Goal: Transaction & Acquisition: Purchase product/service

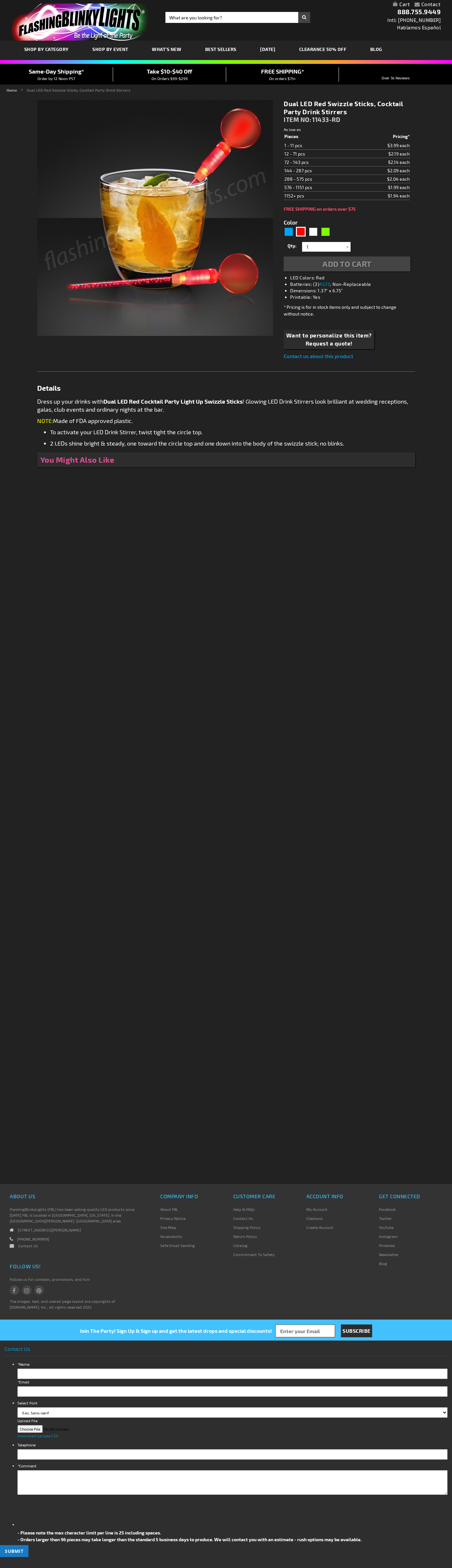
type input "5641"
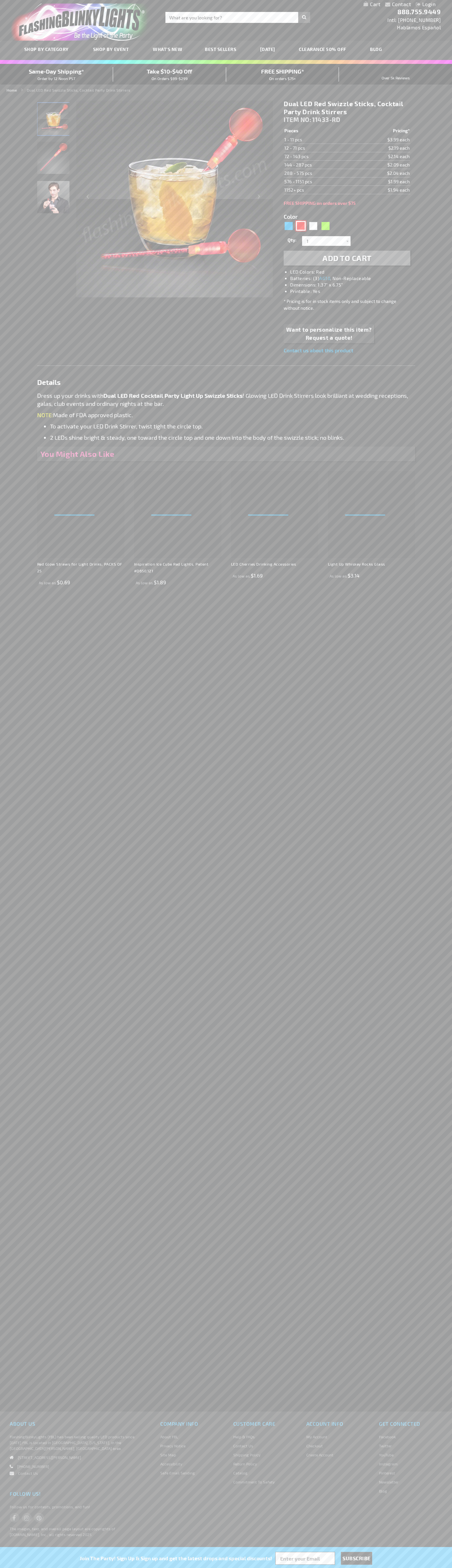
click at [300, 226] on div "Red" at bounding box center [301, 226] width 10 height 10
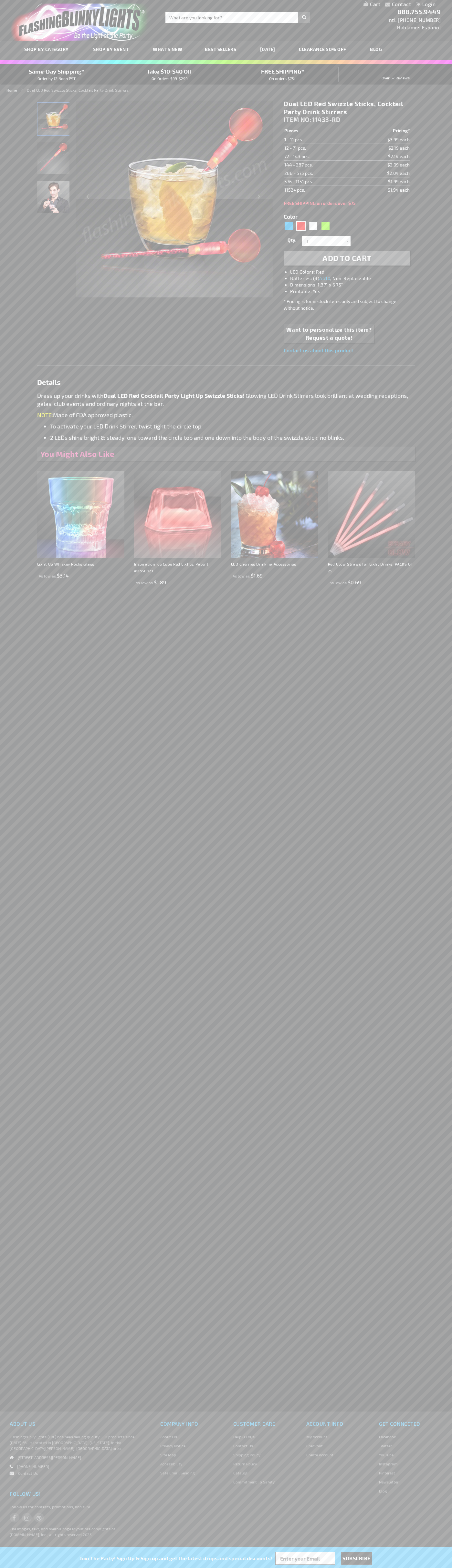
click at [347, 258] on span "Add to Cart" at bounding box center [347, 257] width 49 height 9
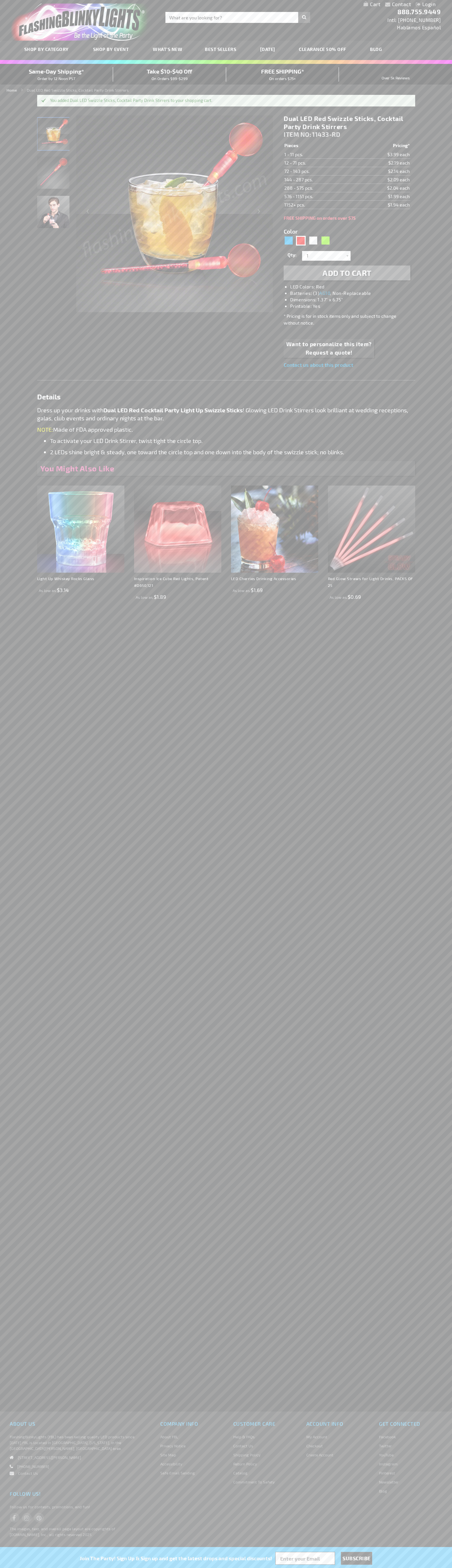
click at [372, 4] on link "My Cart" at bounding box center [372, 4] width 17 height 6
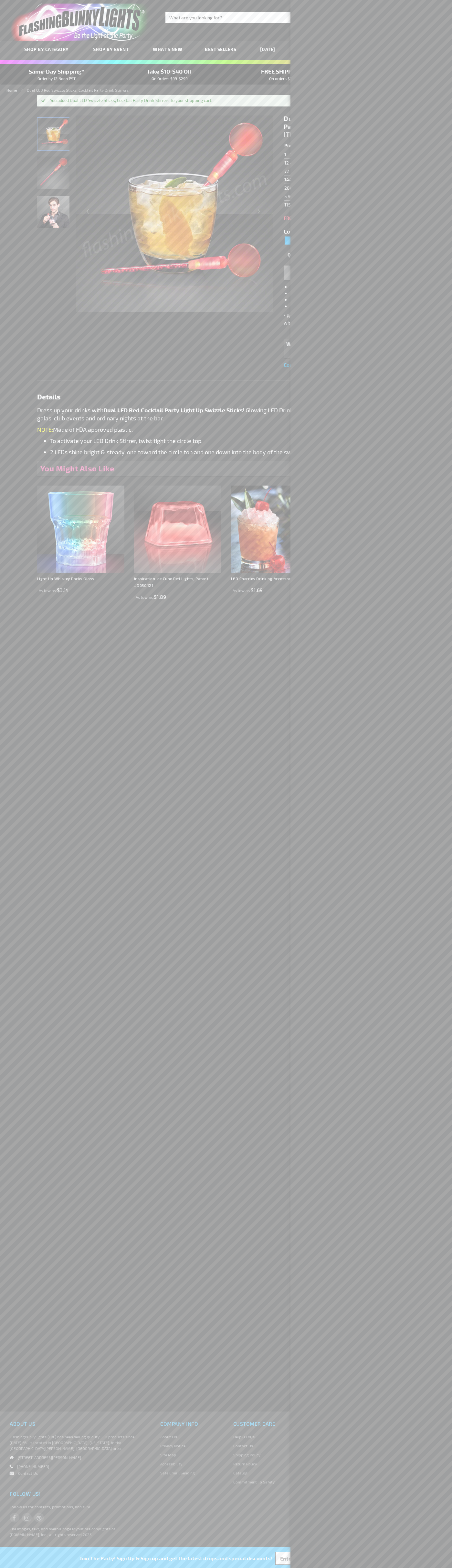
click at [57, 74] on span "Same-Day Shipping*" at bounding box center [56, 71] width 55 height 7
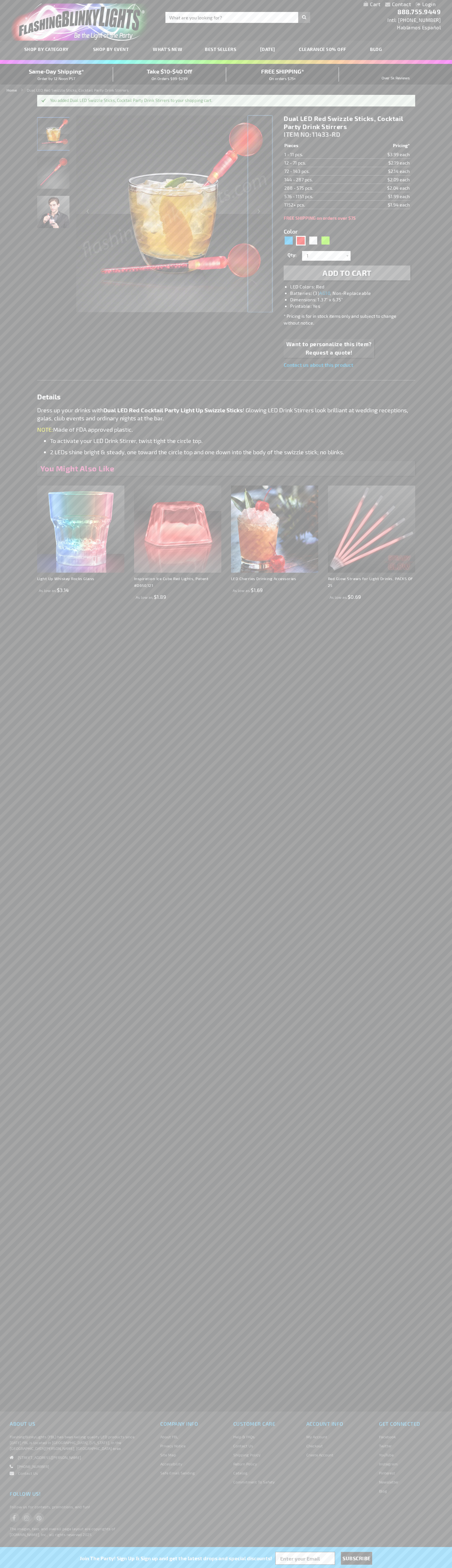
click at [260, 214] on div "Next" at bounding box center [260, 214] width 26 height 198
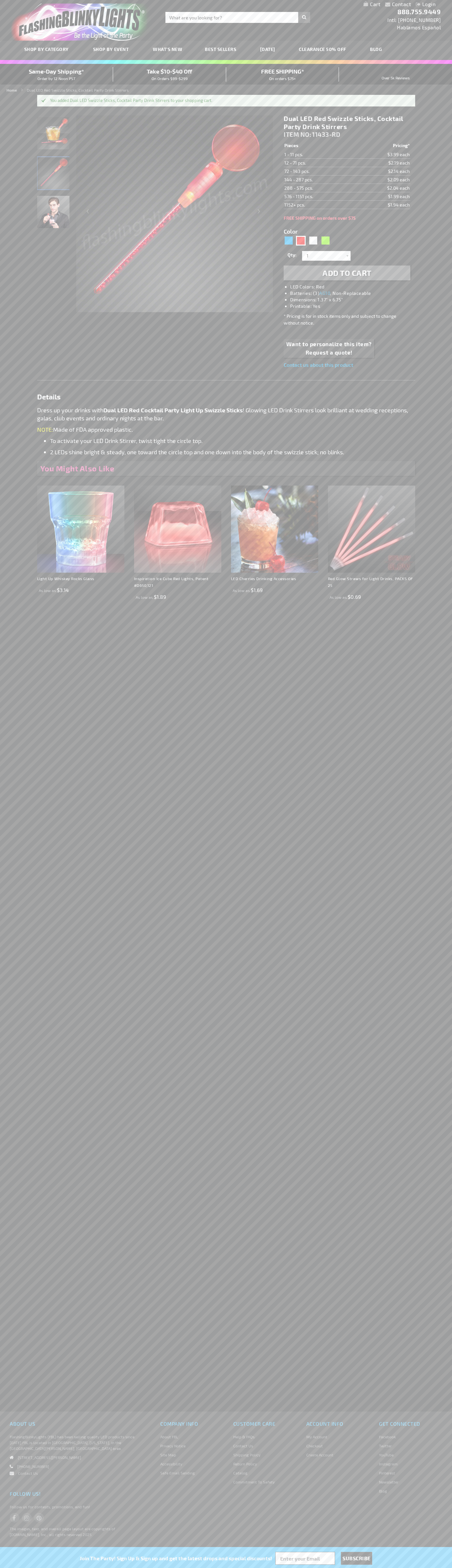
click at [57, 74] on span "Same-Day Shipping*" at bounding box center [56, 71] width 55 height 7
click at [260, 214] on div "Next" at bounding box center [260, 214] width 26 height 198
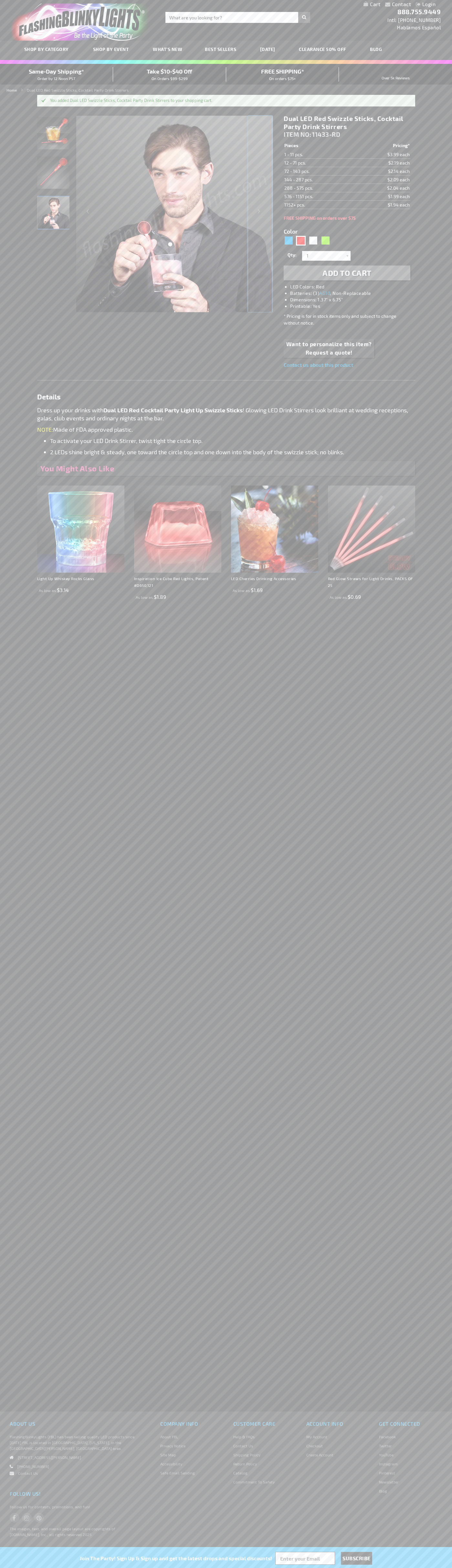
click at [260, 214] on div "Next" at bounding box center [260, 214] width 26 height 198
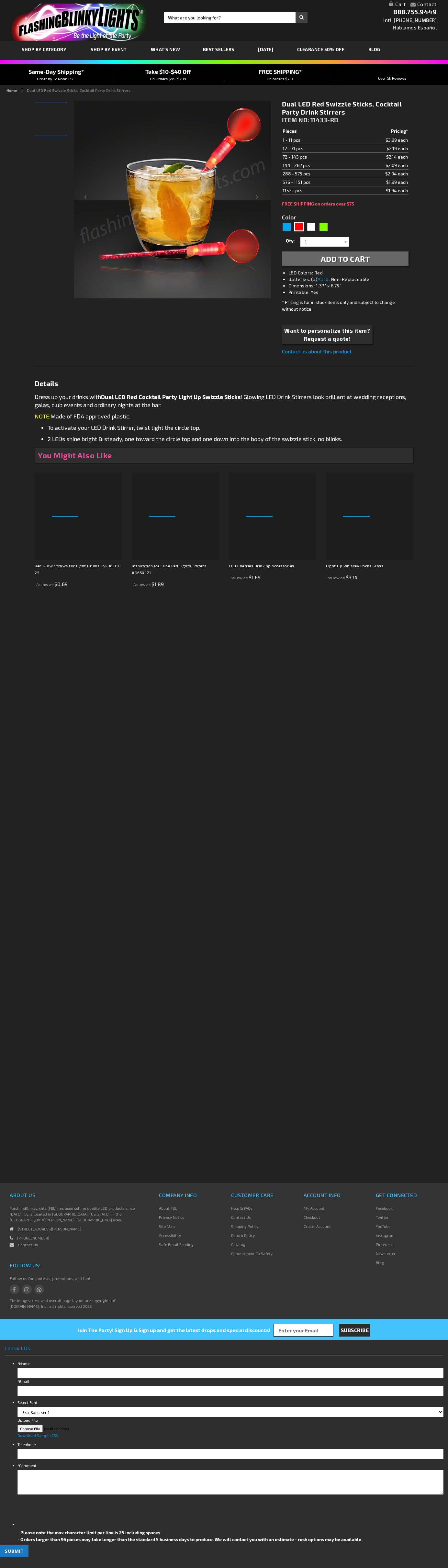
type input "5641"
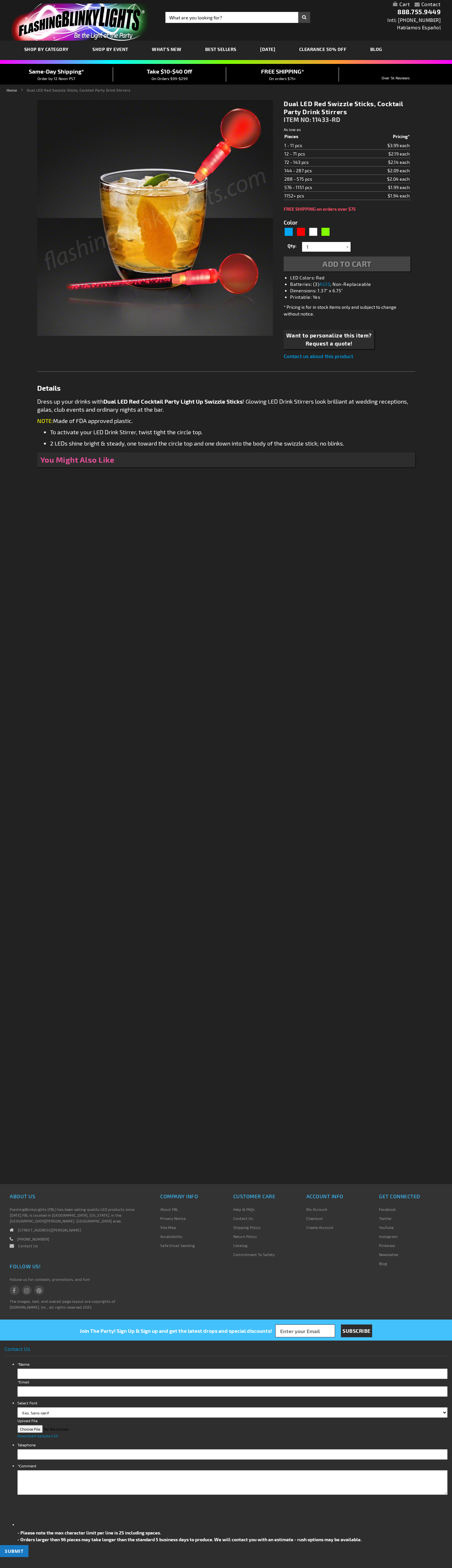
type input "5641"
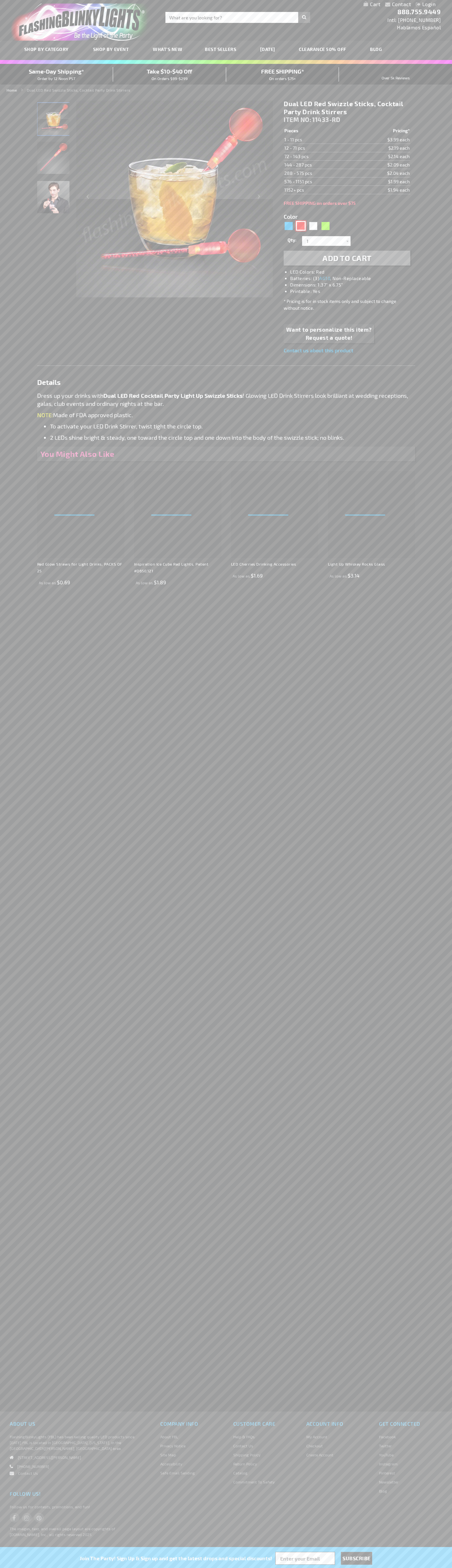
click at [300, 226] on div "Red" at bounding box center [301, 226] width 10 height 10
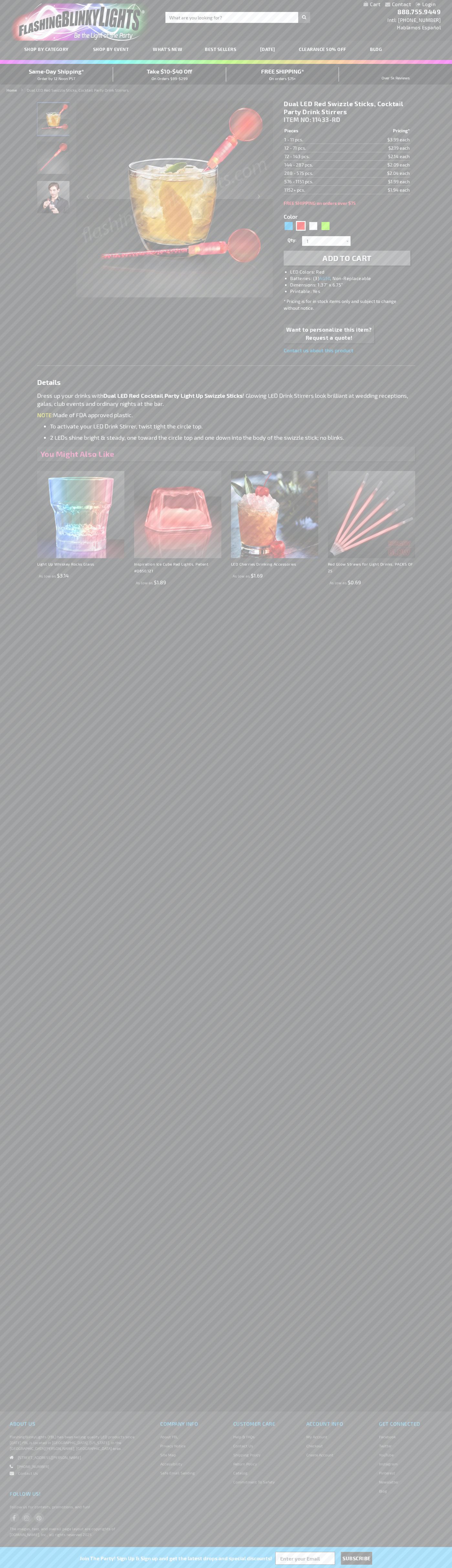
click at [347, 108] on h1 "Dual LED Red Swizzle Sticks, Cocktail Party Drink Stirrers" at bounding box center [346, 108] width 126 height 16
click at [319, 140] on td "1 - 11 pcs." at bounding box center [319, 140] width 71 height 9
click at [319, 148] on td "12 - 71 pcs." at bounding box center [319, 148] width 71 height 9
click at [319, 156] on td "72 - 143 pcs." at bounding box center [319, 156] width 71 height 9
click at [319, 165] on td "144 - 287 pcs." at bounding box center [319, 165] width 71 height 9
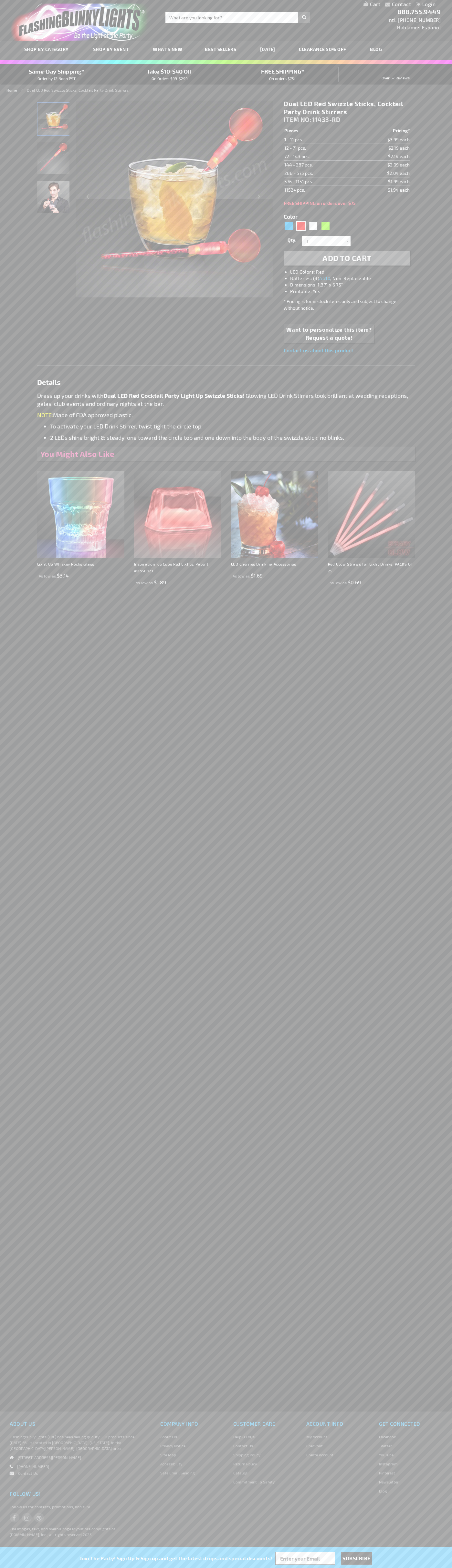
click at [319, 173] on td "288 - 575 pcs." at bounding box center [319, 173] width 71 height 9
click at [319, 181] on td "576 - 1151 pcs." at bounding box center [319, 182] width 71 height 9
click at [319, 190] on td "1152+ pcs." at bounding box center [319, 190] width 71 height 9
click at [327, 241] on input "1" at bounding box center [327, 241] width 47 height 10
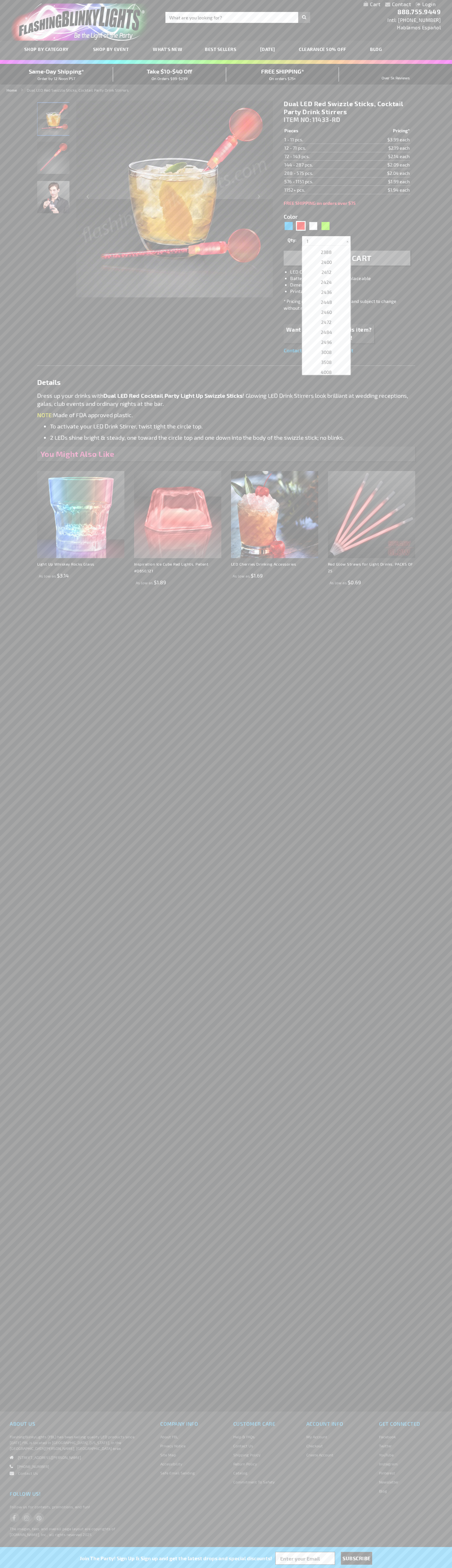
click at [324, 303] on span "2448" at bounding box center [326, 302] width 12 height 5
type input "2448"
click at [347, 258] on span "Add to Cart" at bounding box center [347, 257] width 49 height 9
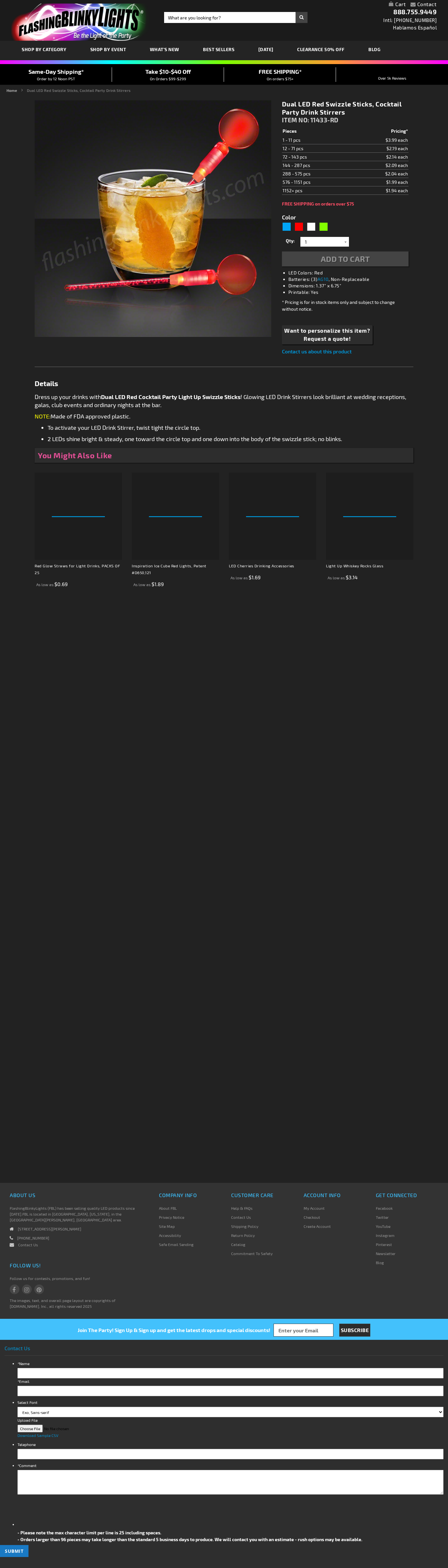
type input "5641"
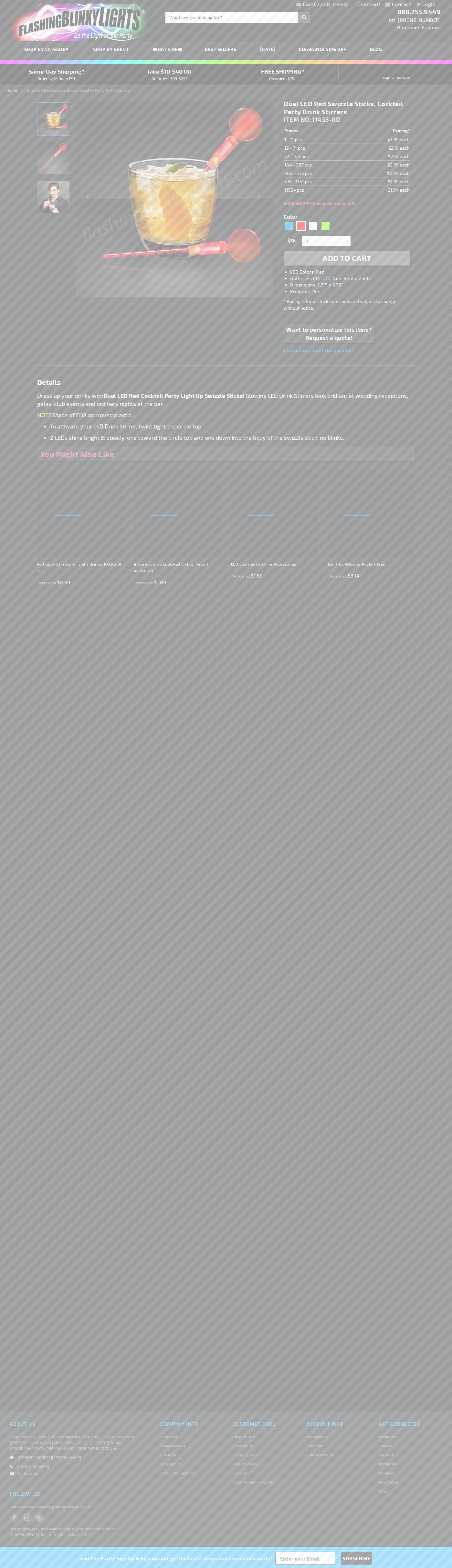
click at [57, 74] on span "Same-Day Shipping*" at bounding box center [56, 71] width 55 height 7
click at [369, 4] on link "Checkout" at bounding box center [369, 4] width 23 height 6
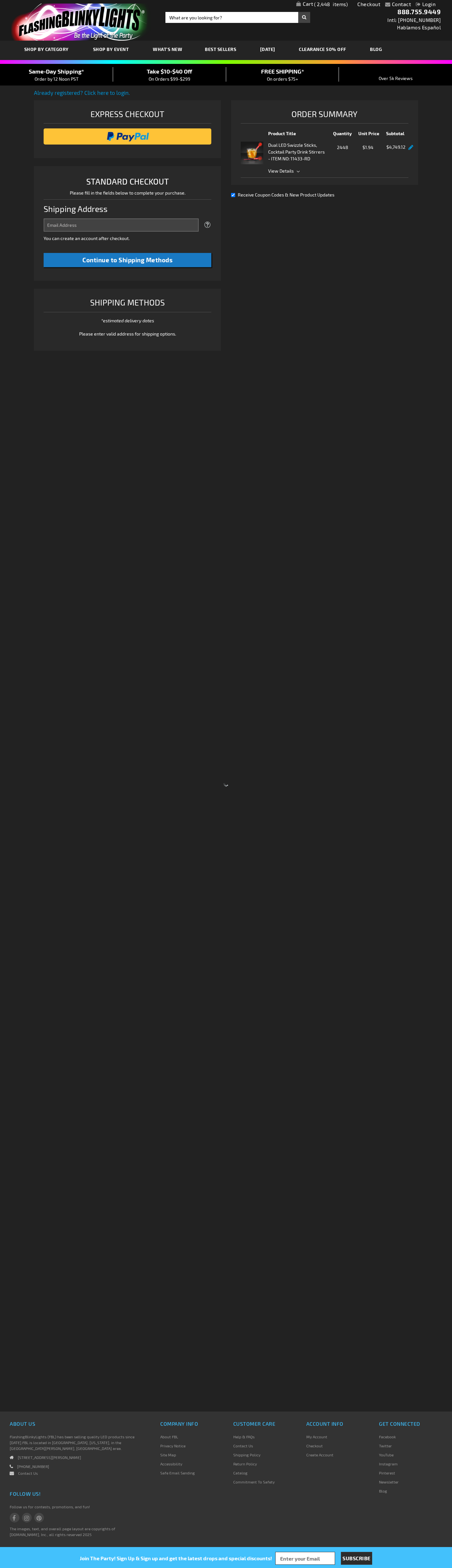
select select "US"
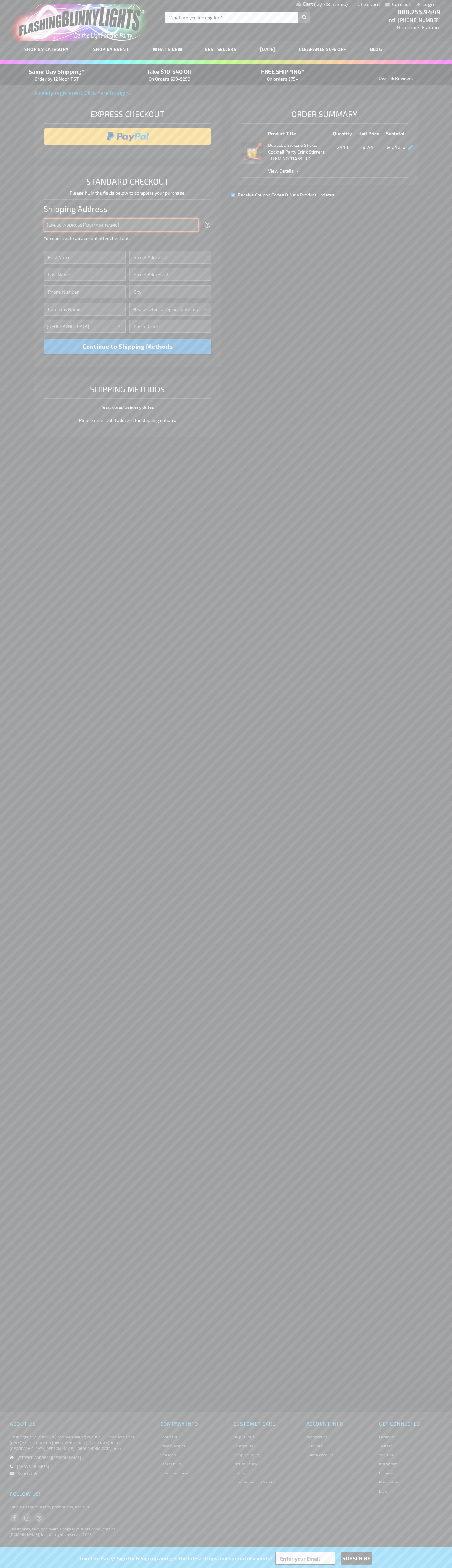
type input "johnsmith005@storebotmail.joonix.net"
type input "John"
type input "4021 Vernon Avenue"
type input "First floor"
type input "st. louis park"
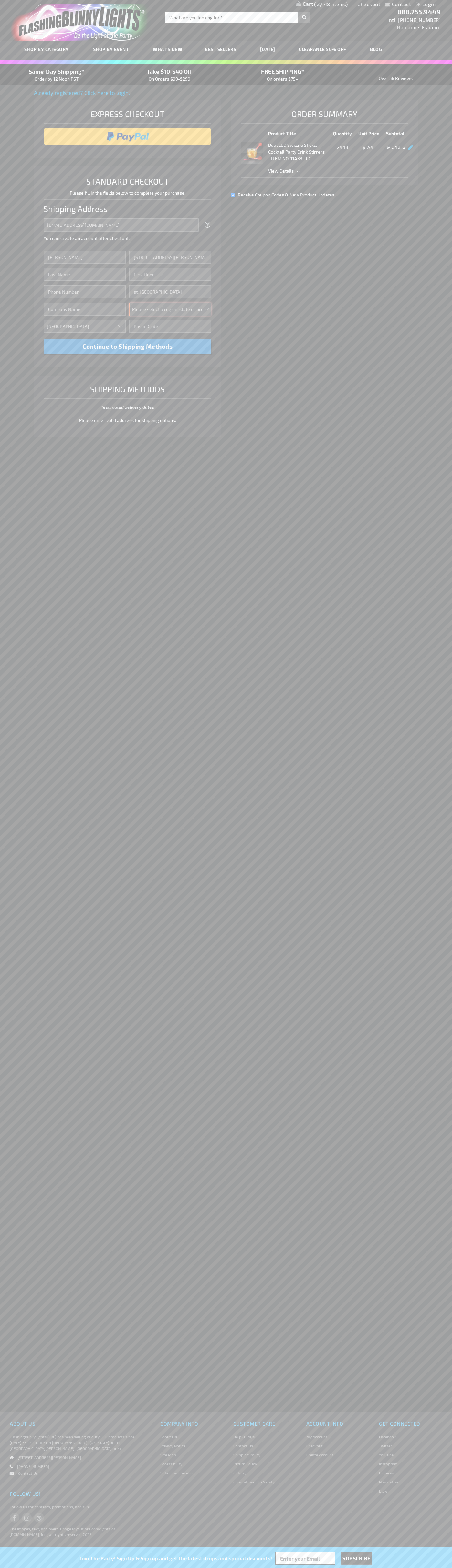
select select "34"
type input "55416"
type input "Smith"
type input "6502530000"
type input "John Smith"
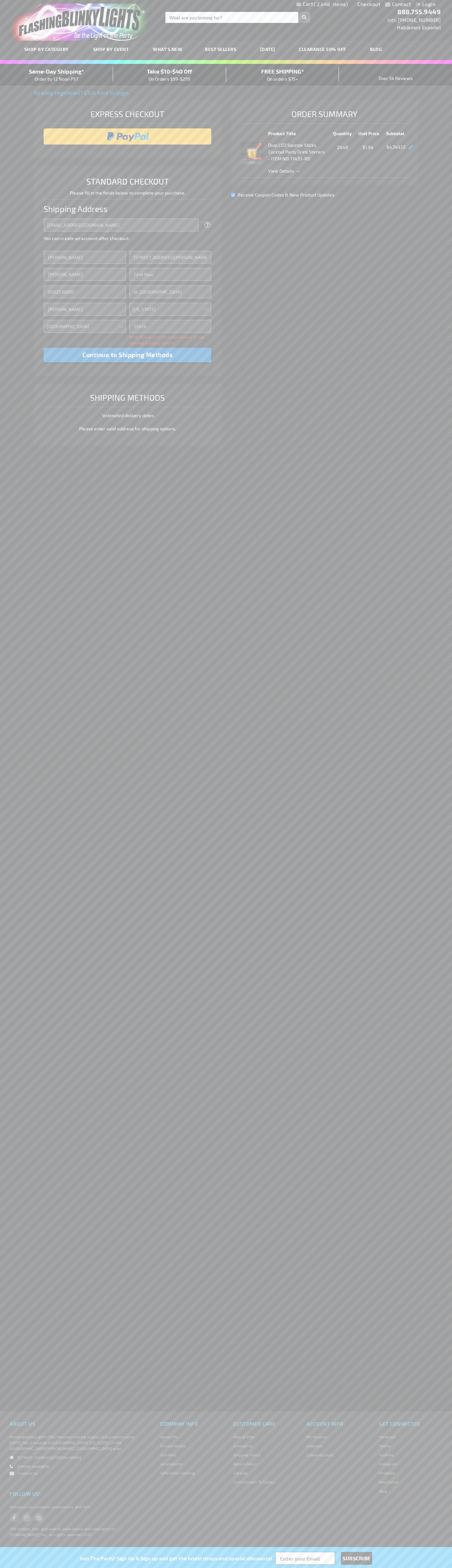
click at [57, 75] on div "Same-Day Shipping* Order by 12 Noon PST" at bounding box center [57, 74] width 113 height 15
click at [127, 136] on input "image" at bounding box center [127, 136] width 161 height 13
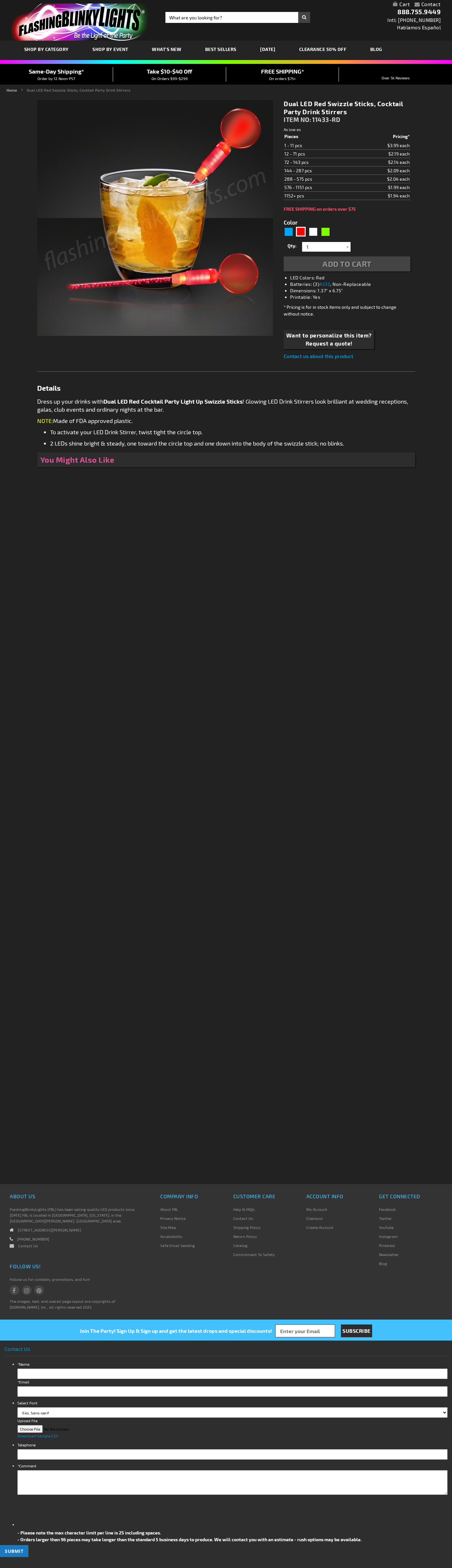
type input "5641"
